Goal: Task Accomplishment & Management: Manage account settings

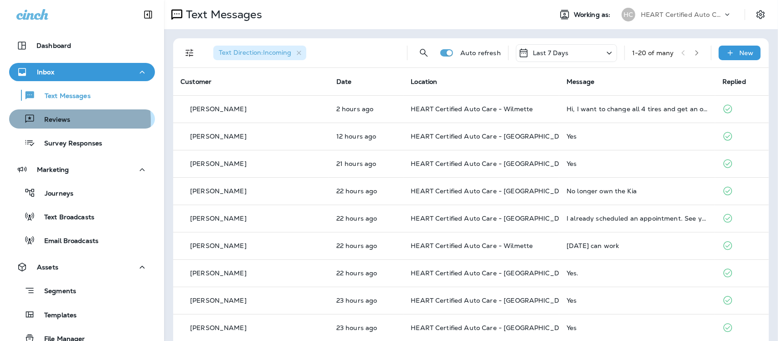
click at [47, 121] on p "Reviews" at bounding box center [52, 120] width 35 height 9
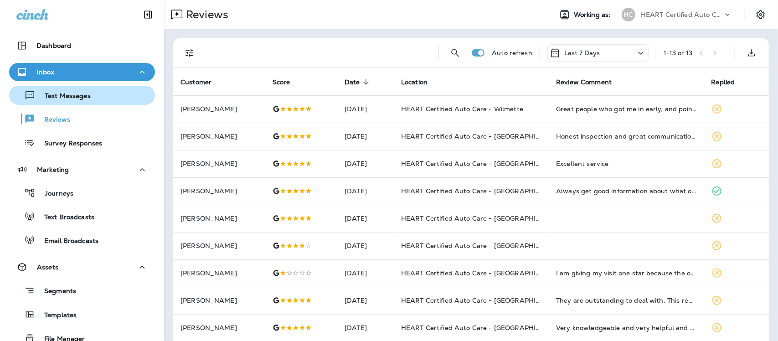
click at [78, 93] on p "Text Messages" at bounding box center [63, 96] width 55 height 9
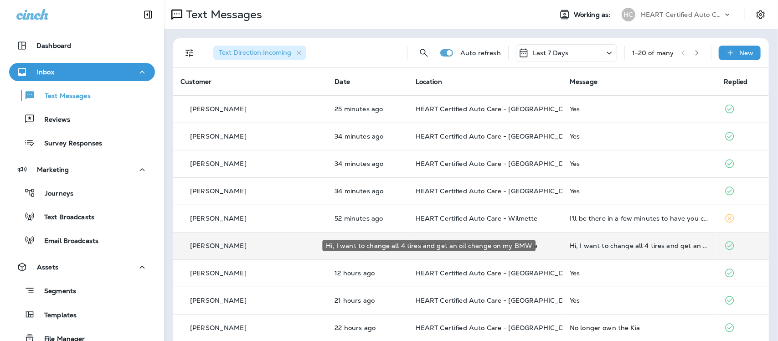
click at [603, 244] on div "Hi, I want to change all 4 tires and get an oil change on my BMW" at bounding box center [639, 245] width 139 height 7
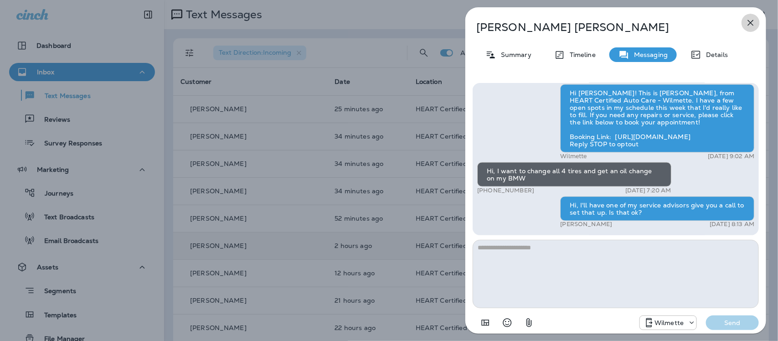
click at [751, 21] on icon "button" at bounding box center [750, 22] width 11 height 11
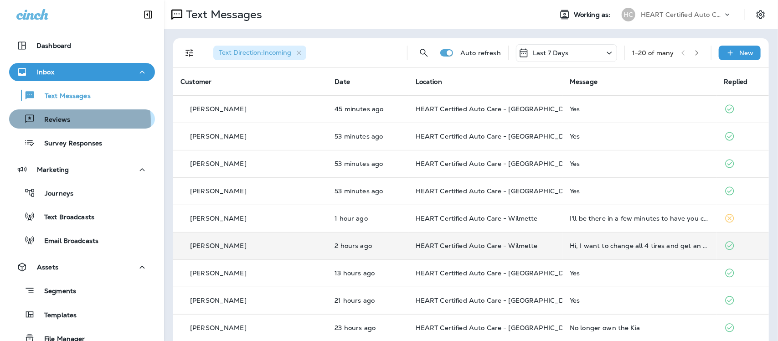
click at [53, 121] on p "Reviews" at bounding box center [52, 120] width 35 height 9
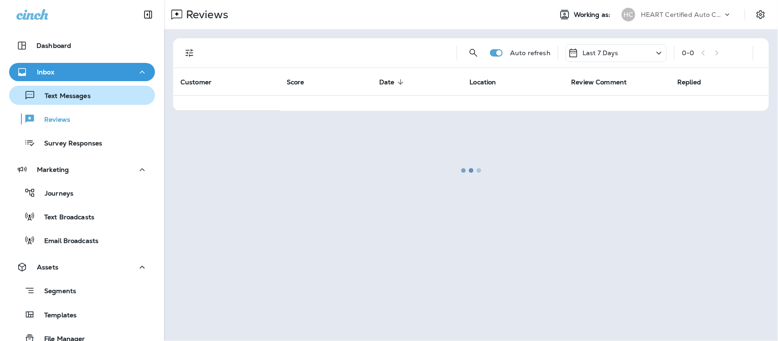
click at [55, 98] on p "Text Messages" at bounding box center [63, 96] width 55 height 9
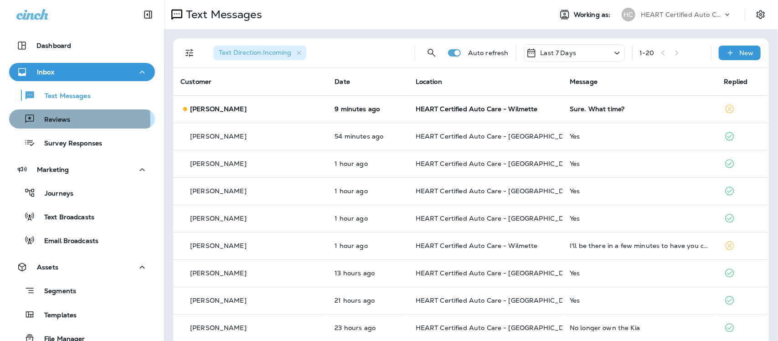
drag, startPoint x: 47, startPoint y: 120, endPoint x: 52, endPoint y: 119, distance: 5.5
click at [48, 120] on p "Reviews" at bounding box center [52, 120] width 35 height 9
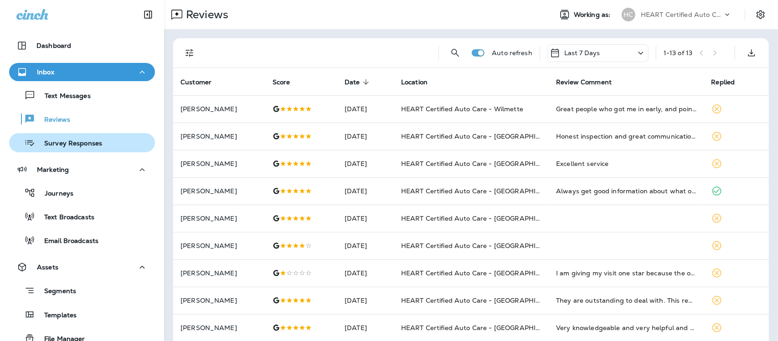
click at [62, 141] on p "Survey Responses" at bounding box center [68, 143] width 67 height 9
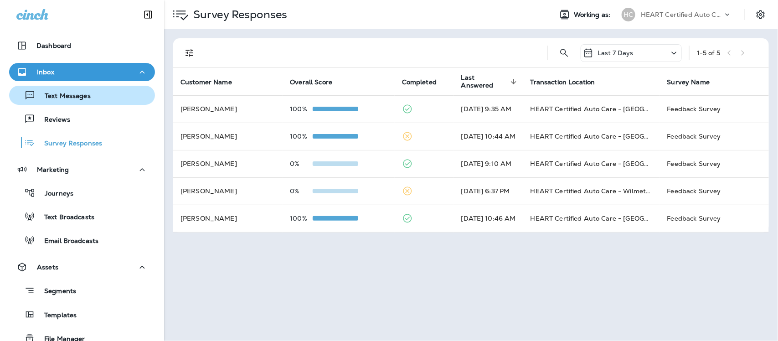
click at [56, 93] on p "Text Messages" at bounding box center [63, 96] width 55 height 9
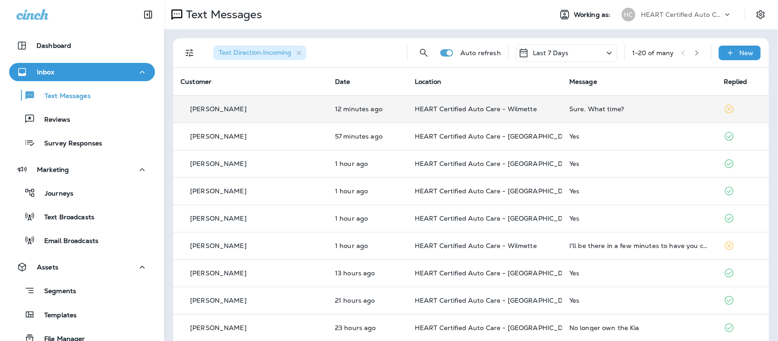
click at [572, 108] on div "Sure. What time?" at bounding box center [639, 108] width 140 height 7
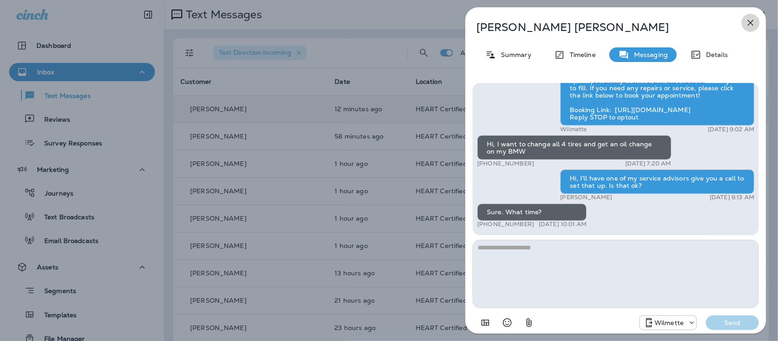
click at [754, 21] on icon "button" at bounding box center [750, 22] width 11 height 11
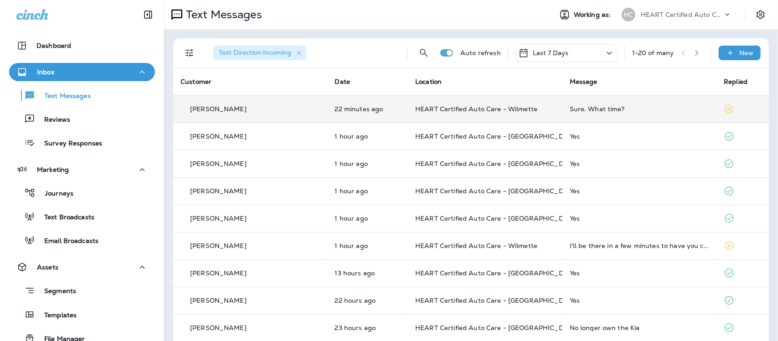
click at [570, 108] on div "Sure. What time?" at bounding box center [640, 108] width 140 height 7
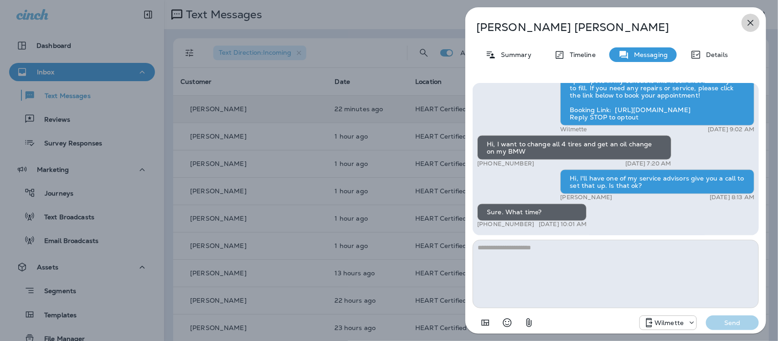
click at [750, 21] on icon "button" at bounding box center [750, 22] width 11 height 11
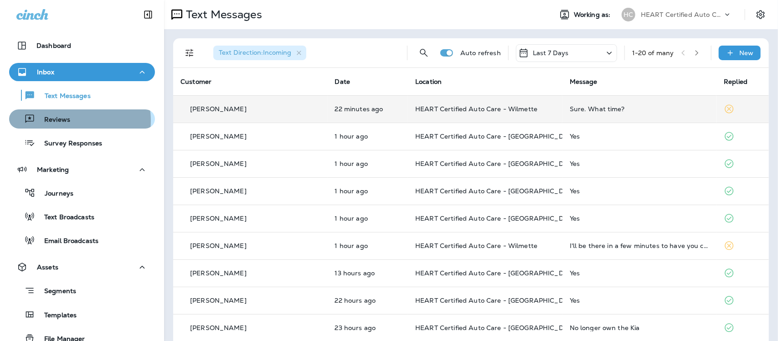
click at [65, 121] on p "Reviews" at bounding box center [52, 120] width 35 height 9
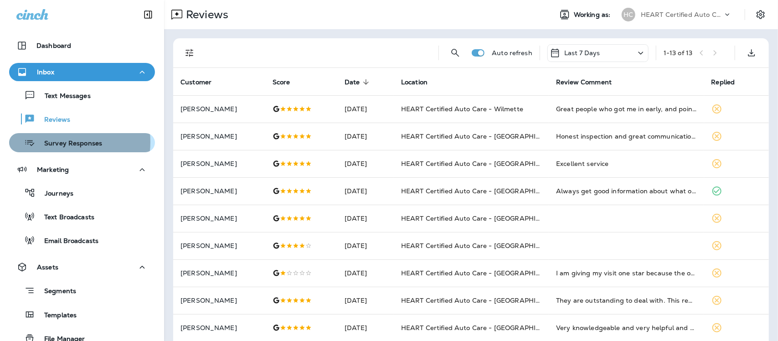
click at [52, 141] on p "Survey Responses" at bounding box center [68, 143] width 67 height 9
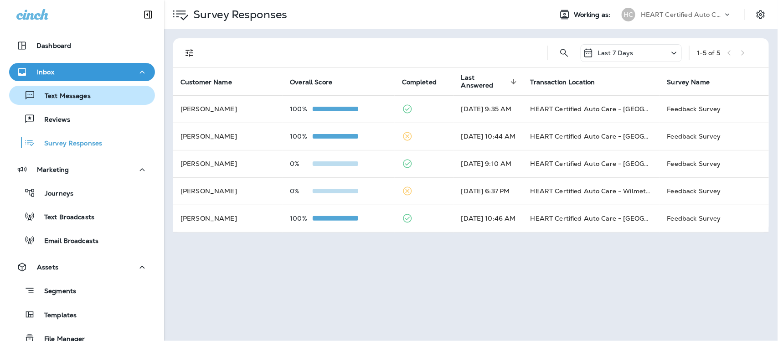
click at [71, 93] on p "Text Messages" at bounding box center [63, 96] width 55 height 9
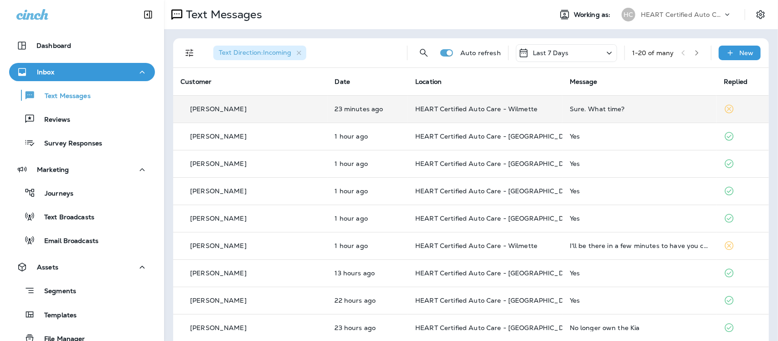
click at [583, 112] on td "Sure. What time?" at bounding box center [640, 108] width 155 height 27
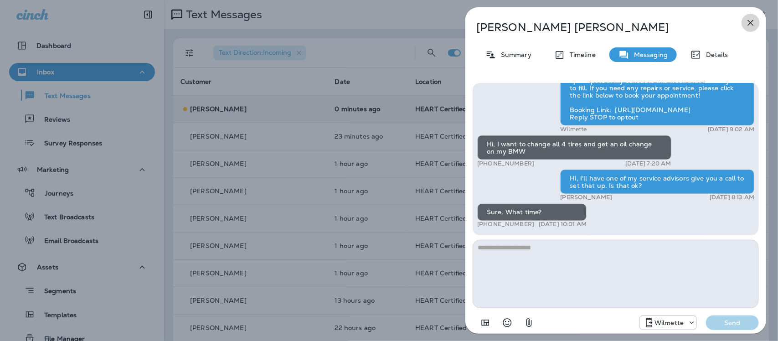
click at [751, 26] on icon "button" at bounding box center [750, 22] width 11 height 11
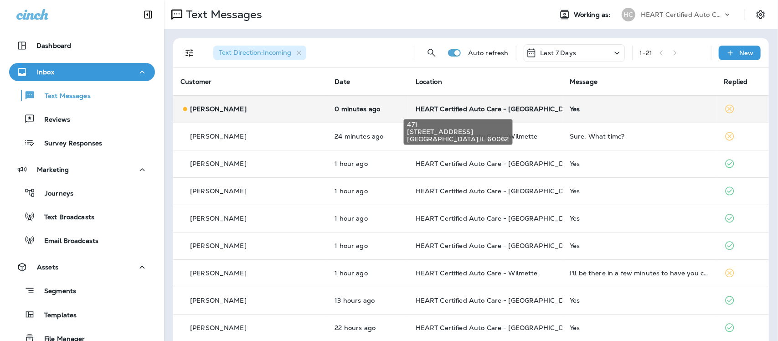
click at [472, 108] on span "HEART Certified Auto Care - [GEOGRAPHIC_DATA]" at bounding box center [498, 109] width 164 height 8
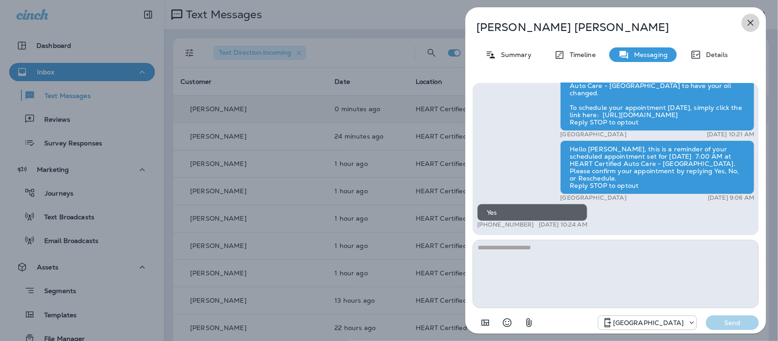
click at [748, 19] on icon "button" at bounding box center [750, 22] width 11 height 11
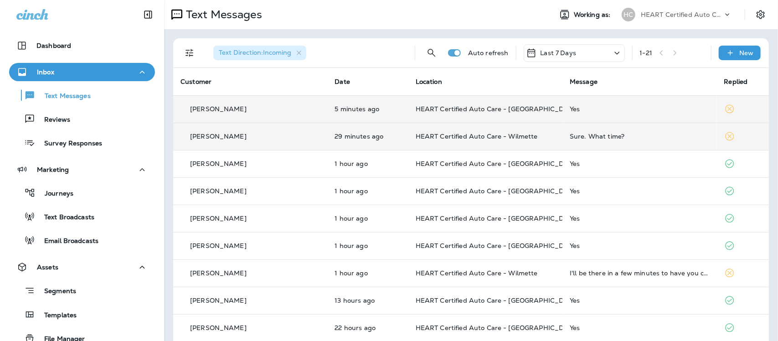
click at [588, 134] on div "Sure. What time?" at bounding box center [639, 136] width 139 height 7
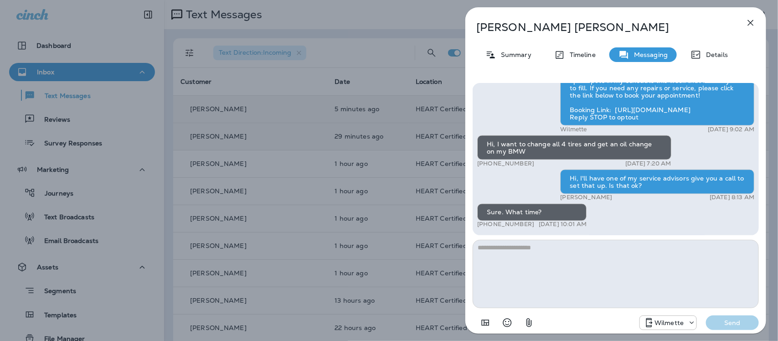
click at [752, 24] on icon "button" at bounding box center [751, 23] width 6 height 6
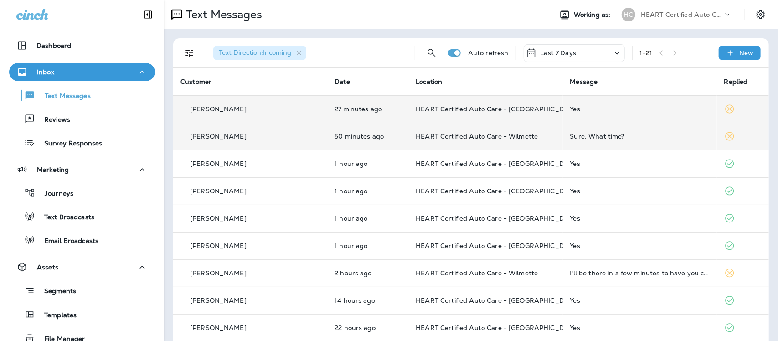
click at [579, 135] on div "Sure. What time?" at bounding box center [639, 136] width 139 height 7
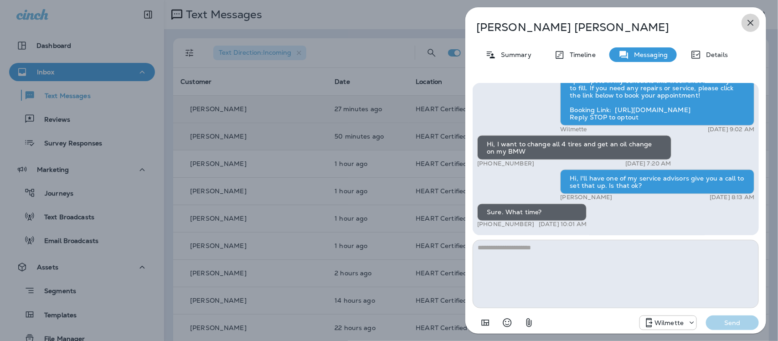
click at [750, 24] on icon "button" at bounding box center [750, 22] width 11 height 11
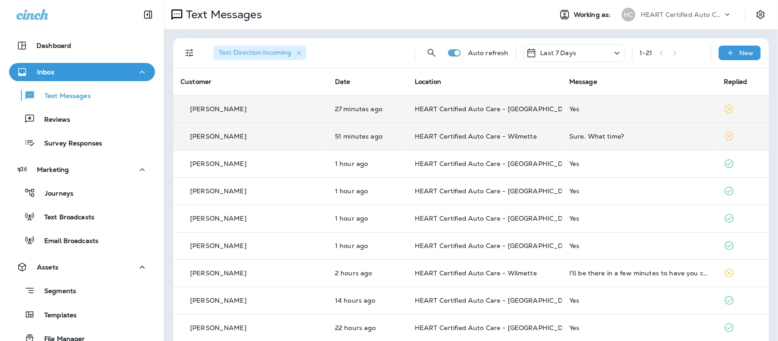
click at [589, 136] on div "Sure. What time?" at bounding box center [639, 136] width 140 height 7
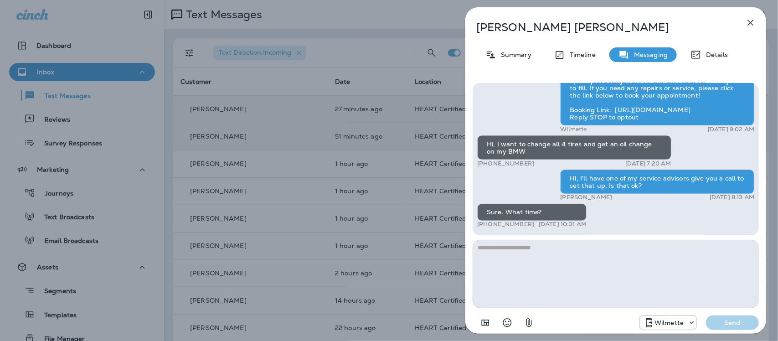
click at [751, 21] on icon "button" at bounding box center [750, 22] width 11 height 11
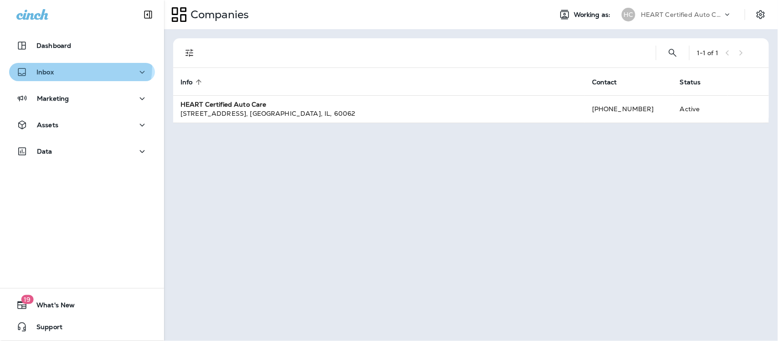
click at [80, 67] on div "Inbox" at bounding box center [81, 72] width 131 height 11
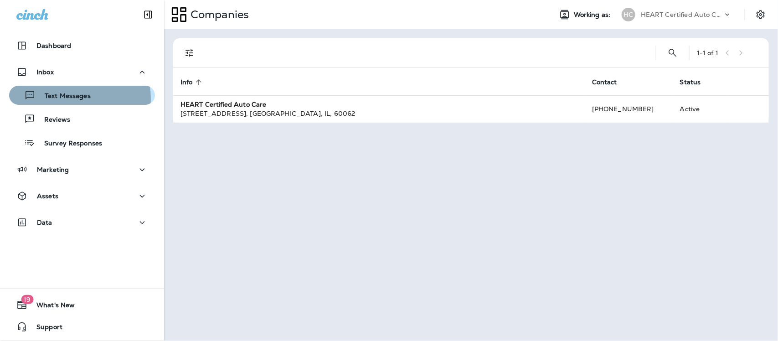
click at [71, 98] on p "Text Messages" at bounding box center [63, 96] width 55 height 9
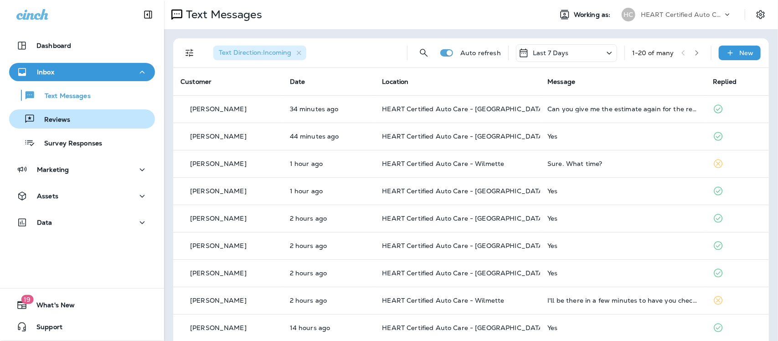
click at [48, 121] on p "Reviews" at bounding box center [52, 120] width 35 height 9
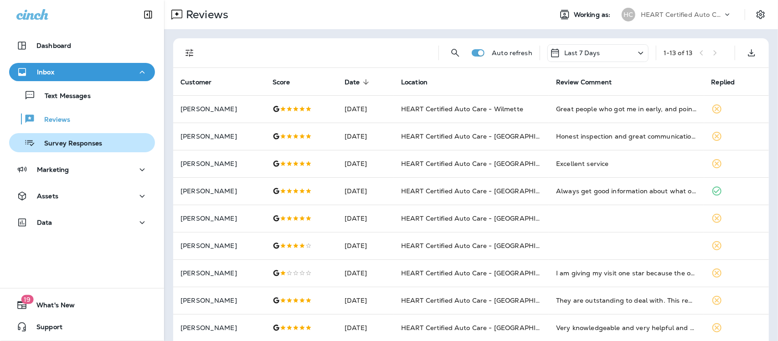
click at [88, 146] on p "Survey Responses" at bounding box center [68, 143] width 67 height 9
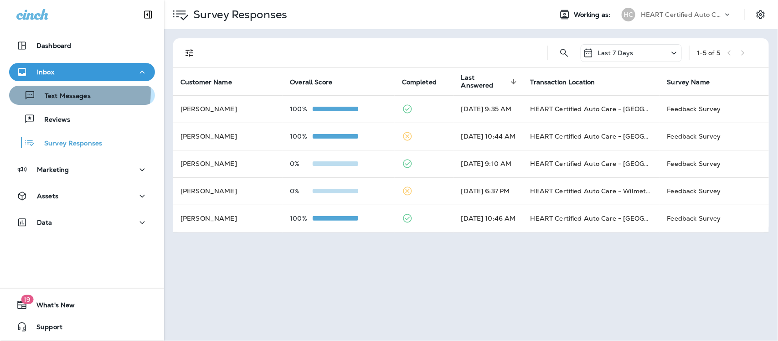
click at [74, 93] on p "Text Messages" at bounding box center [63, 96] width 55 height 9
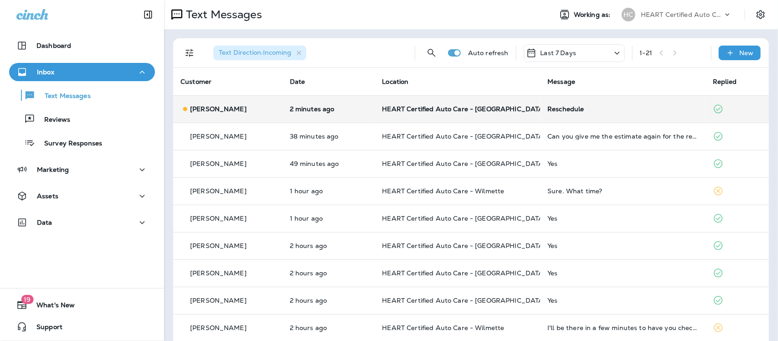
click at [566, 112] on div "Reschedule" at bounding box center [622, 108] width 151 height 7
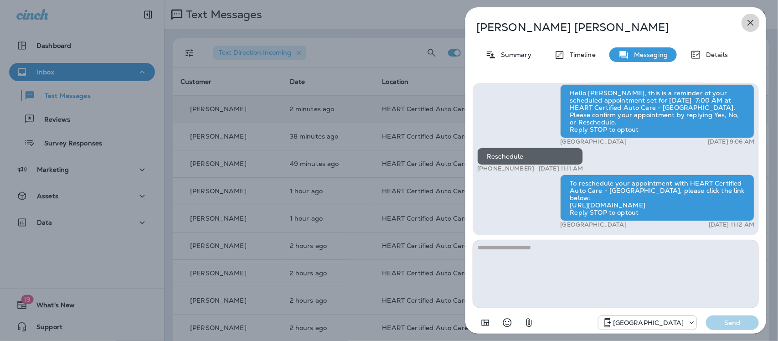
click at [751, 21] on icon "button" at bounding box center [750, 22] width 11 height 11
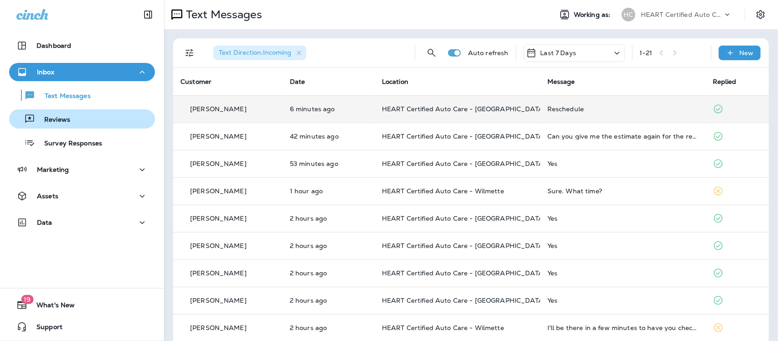
click at [58, 121] on p "Reviews" at bounding box center [52, 120] width 35 height 9
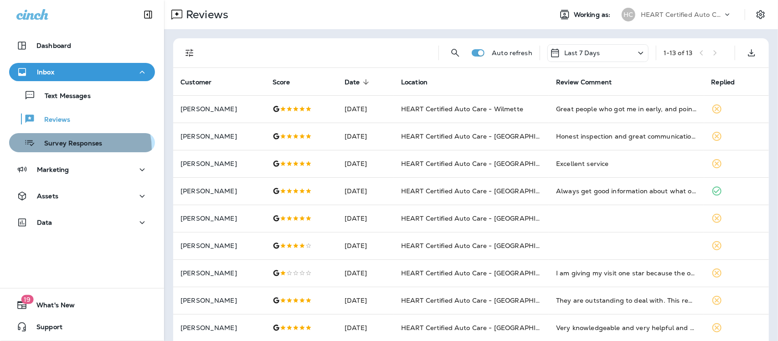
click at [77, 149] on div "Survey Responses" at bounding box center [57, 143] width 89 height 14
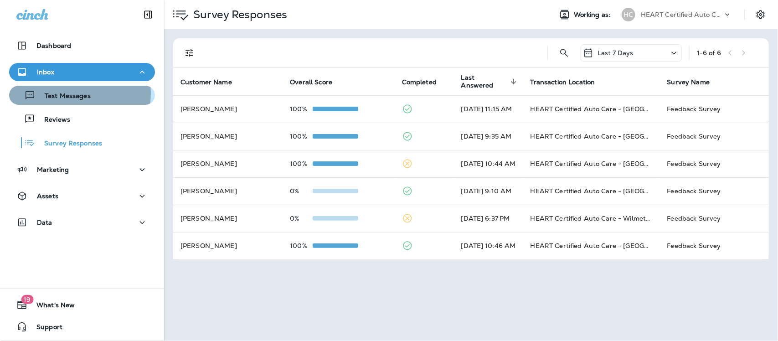
click at [64, 93] on p "Text Messages" at bounding box center [63, 96] width 55 height 9
